Goal: Answer question/provide support: Share knowledge or assist other users

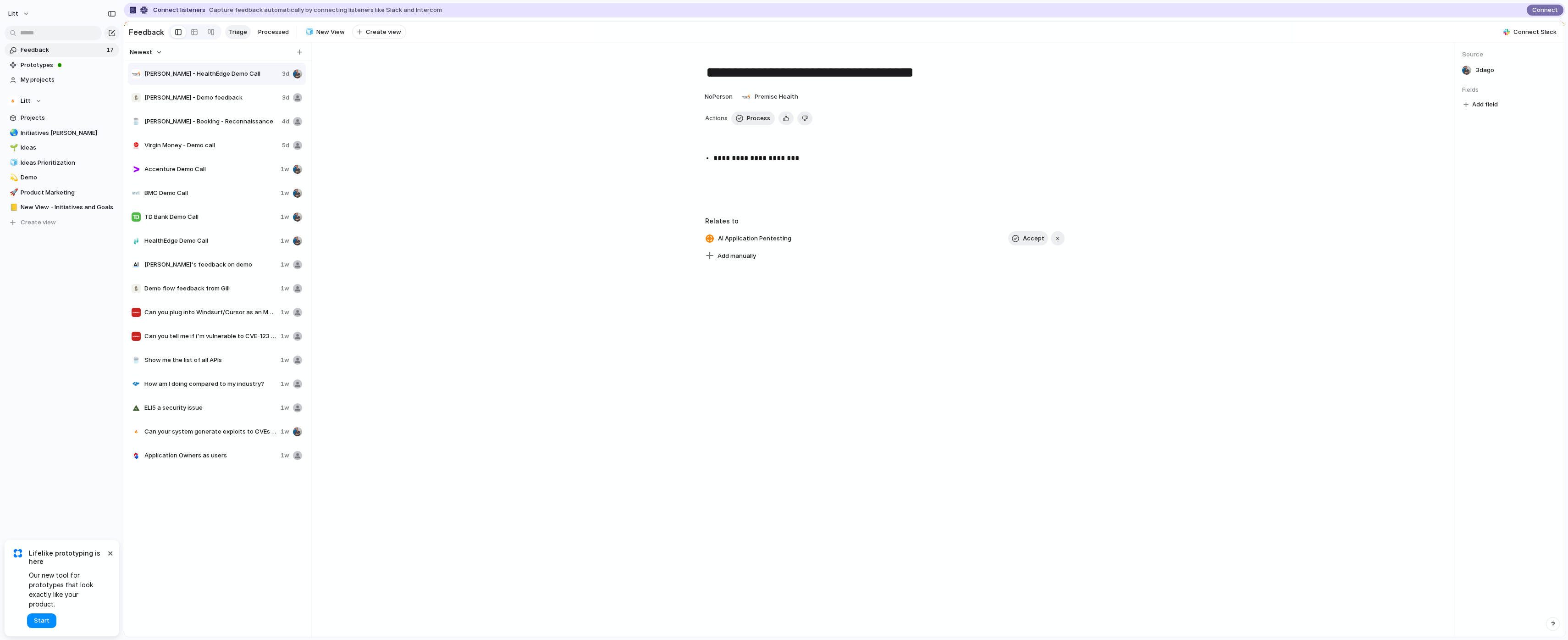
click at [197, 99] on span "[PERSON_NAME] - Demo feedback" at bounding box center [211, 97] width 134 height 9
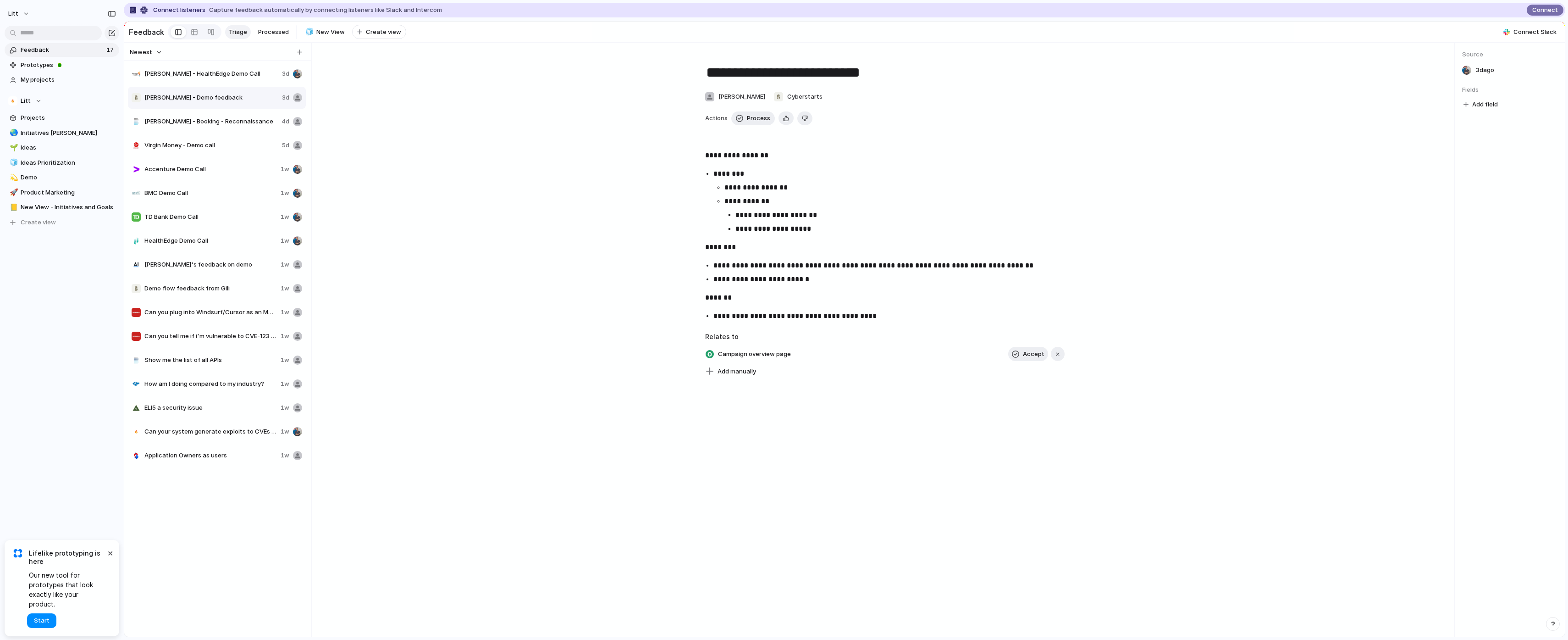
click at [198, 113] on div "[PERSON_NAME] - Booking - Reconnaissance 4d" at bounding box center [217, 122] width 178 height 22
type textarea "**********"
